Goal: Find specific page/section: Find specific page/section

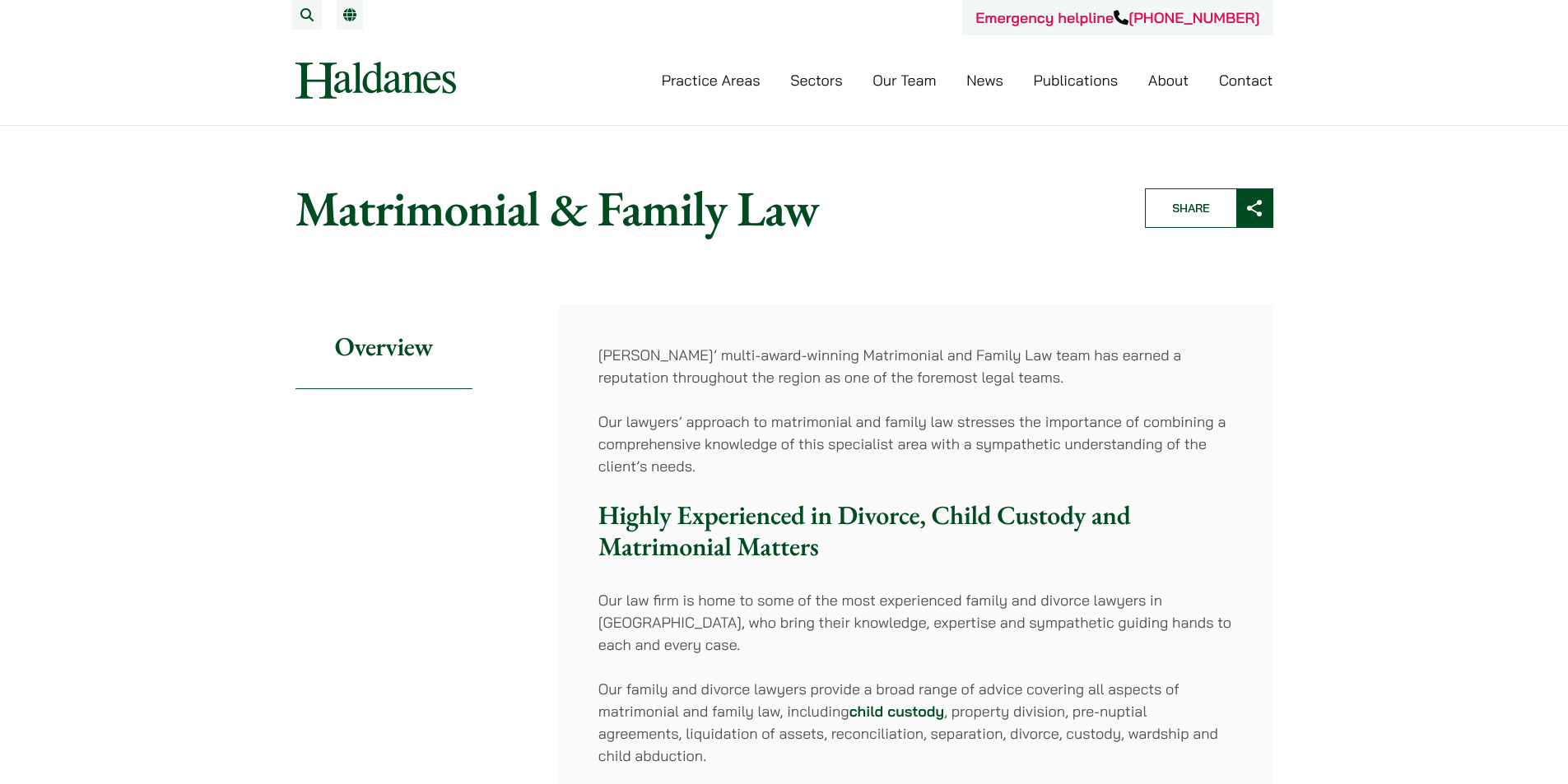
click at [805, 77] on link "Sectors" at bounding box center [816, 80] width 52 height 19
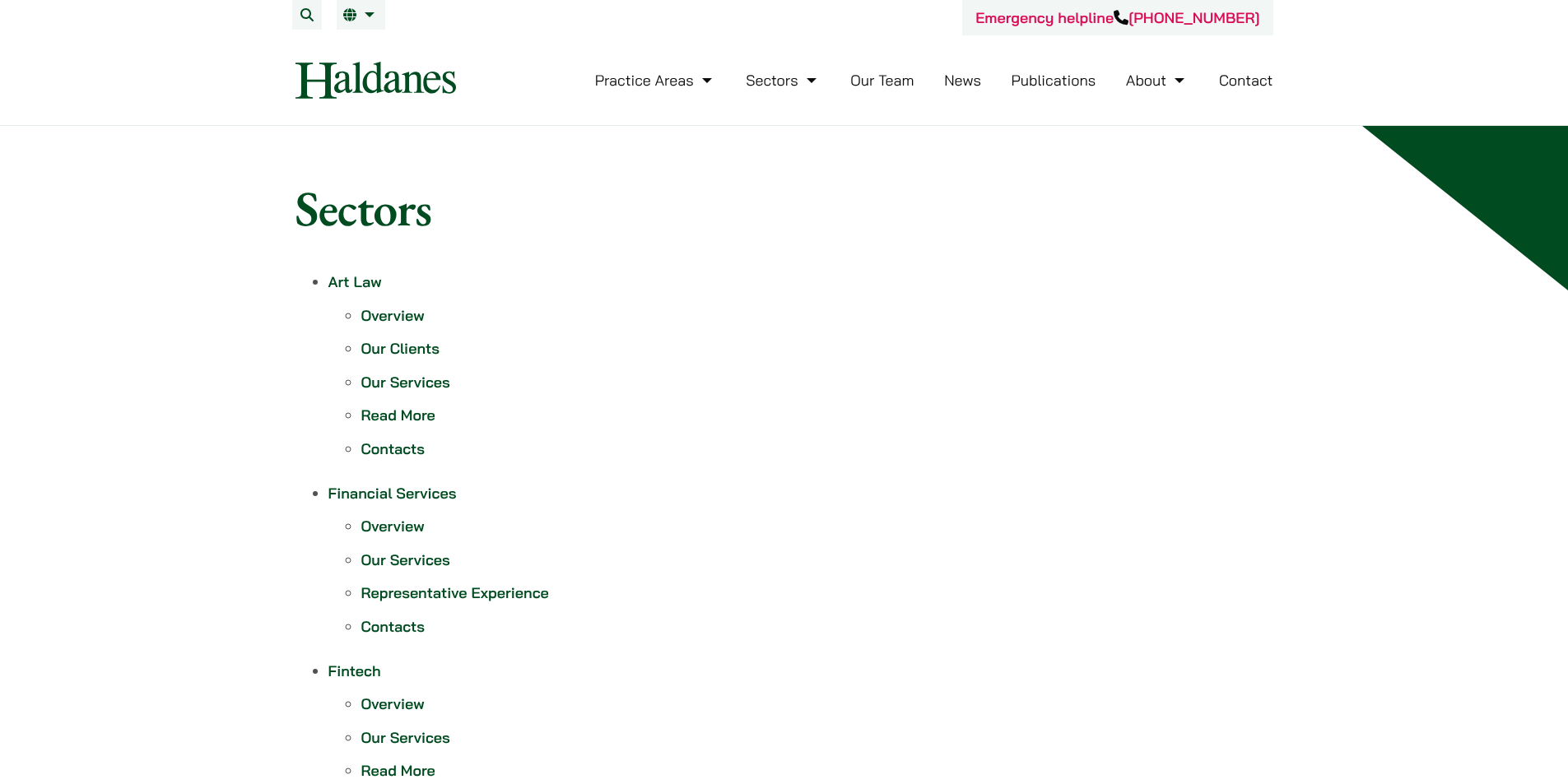
click at [873, 83] on link "Our Team" at bounding box center [882, 80] width 64 height 19
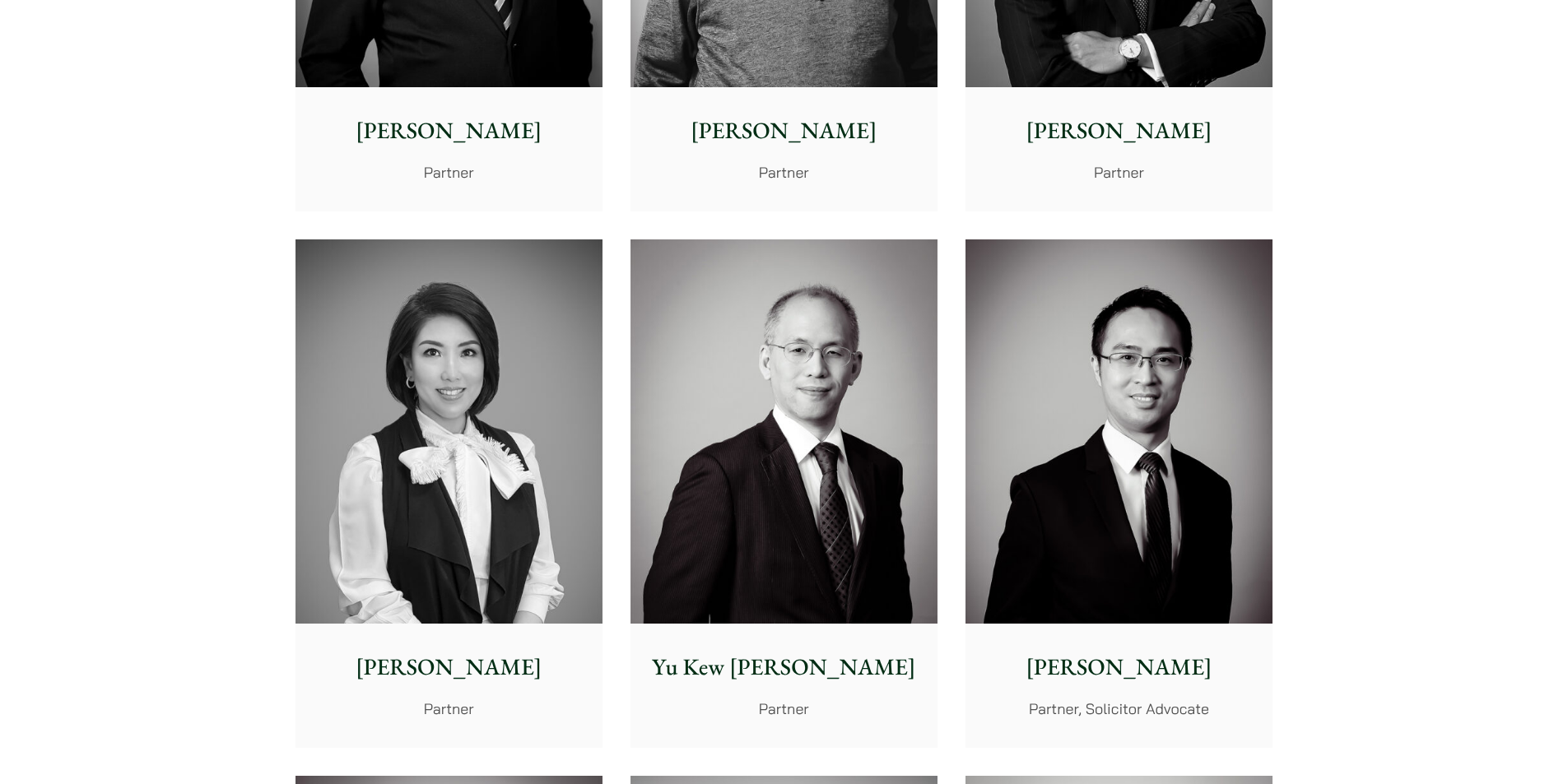
scroll to position [1317, 0]
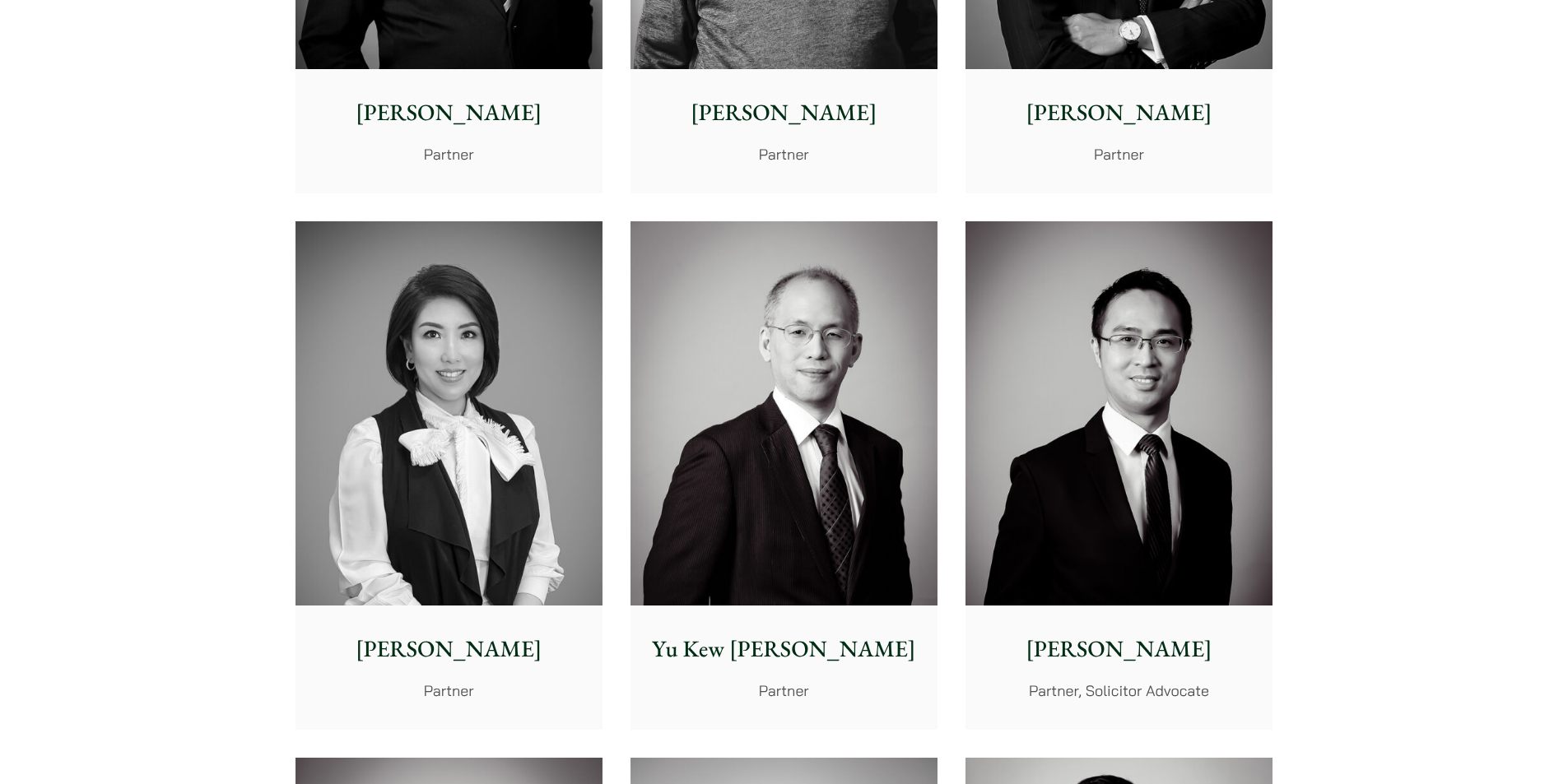
click at [404, 266] on img at bounding box center [449, 413] width 307 height 384
